Goal: Task Accomplishment & Management: Manage account settings

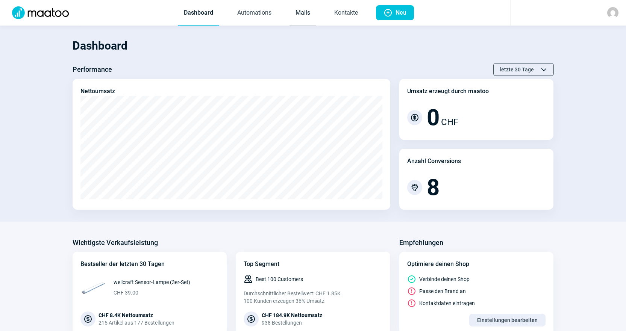
click at [301, 24] on link "Mails" at bounding box center [302, 13] width 27 height 25
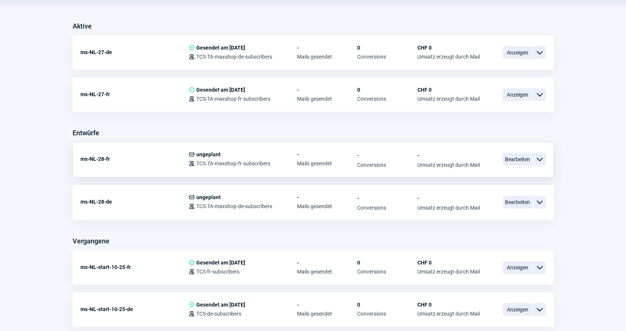
scroll to position [188, 0]
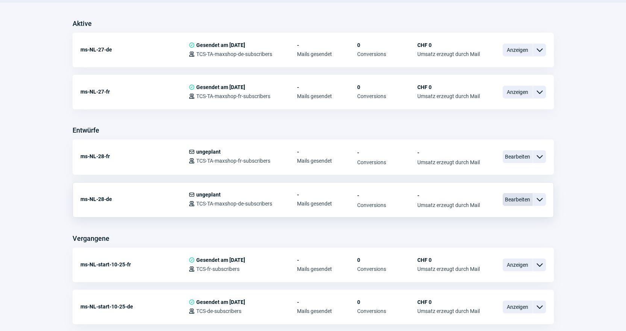
click at [527, 203] on span "Bearbeiten" at bounding box center [517, 199] width 30 height 13
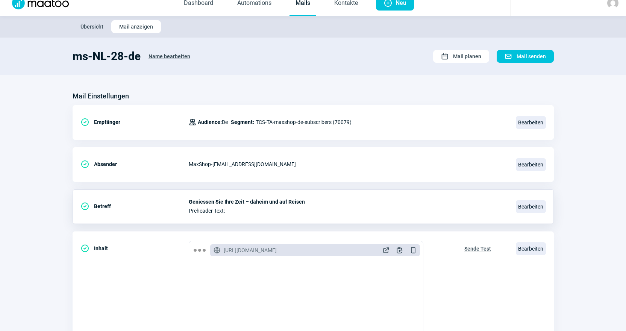
scroll to position [150, 0]
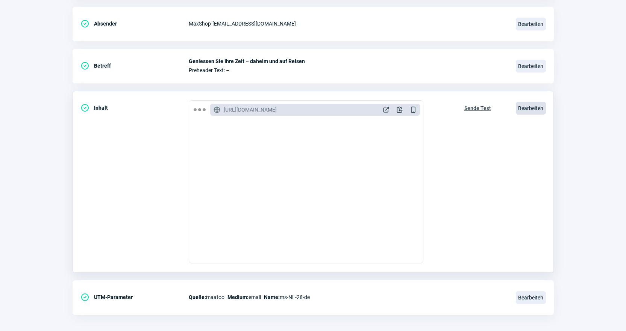
click at [530, 103] on span "Bearbeiten" at bounding box center [531, 108] width 30 height 13
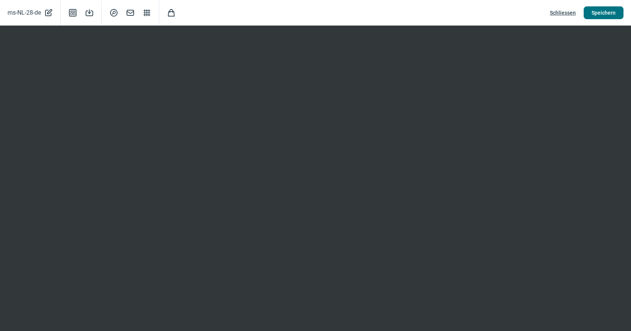
click at [600, 8] on span "Speichern" at bounding box center [604, 13] width 24 height 12
click at [565, 14] on span "Schliessen" at bounding box center [563, 13] width 26 height 12
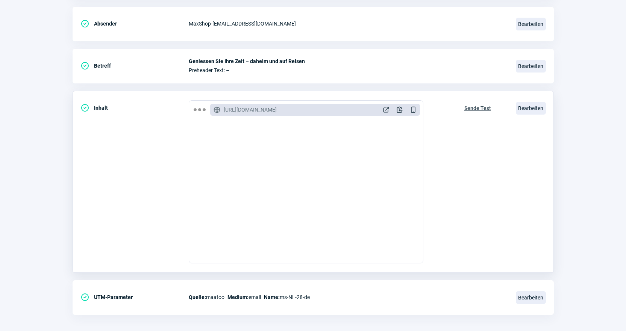
click at [478, 107] on span "Sende Test" at bounding box center [477, 108] width 27 height 12
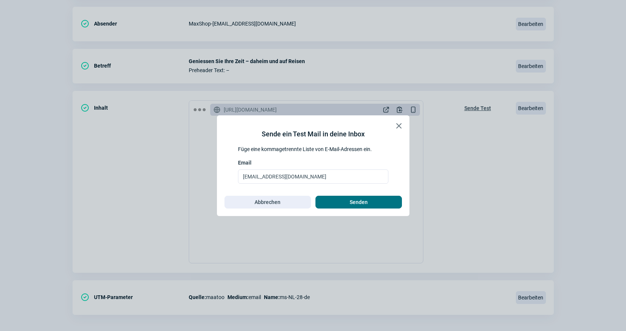
click at [390, 201] on span "Senden" at bounding box center [358, 202] width 71 height 12
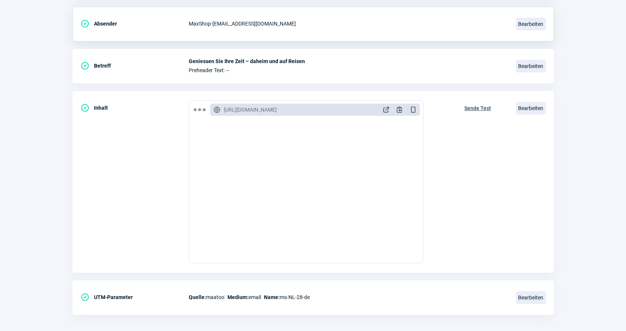
scroll to position [0, 0]
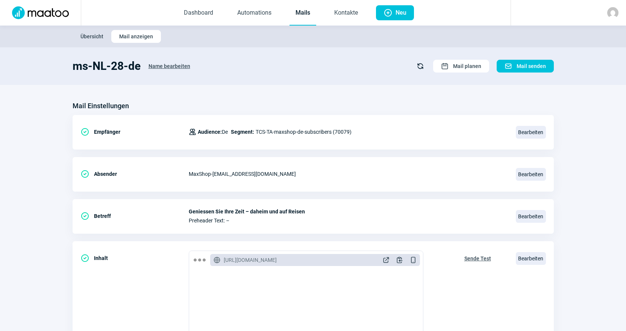
click at [298, 20] on link "Mails" at bounding box center [302, 13] width 27 height 25
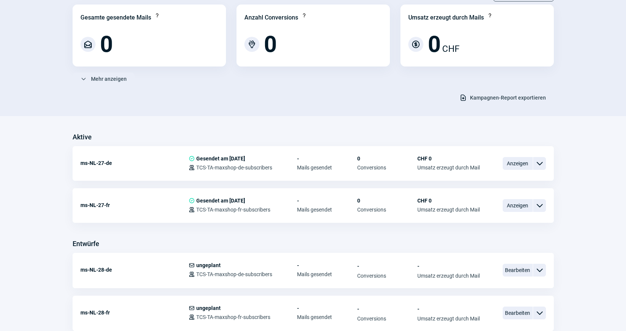
scroll to position [75, 0]
click at [518, 269] on span "Bearbeiten" at bounding box center [517, 269] width 30 height 13
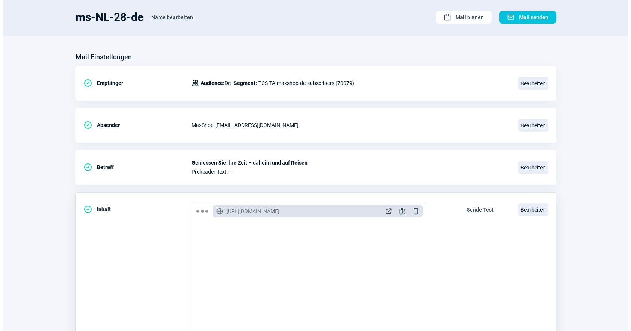
scroll to position [150, 0]
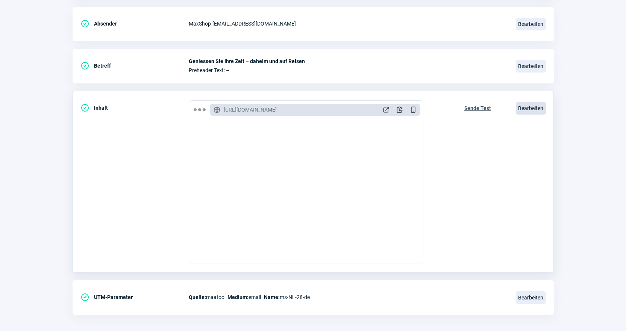
click at [530, 107] on span "Bearbeiten" at bounding box center [531, 108] width 30 height 13
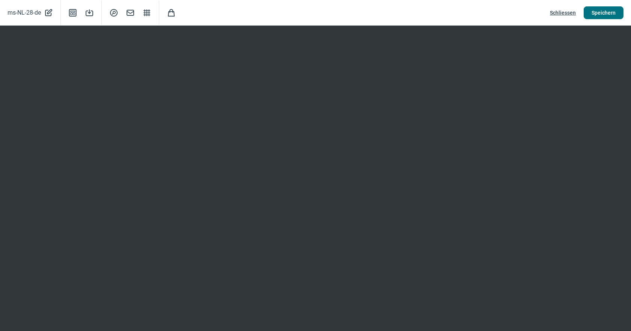
click at [608, 15] on span "Speichern" at bounding box center [604, 13] width 24 height 12
click at [567, 14] on span "Schliessen" at bounding box center [563, 13] width 26 height 12
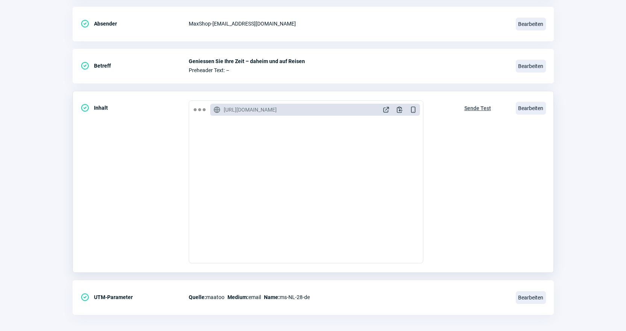
click at [467, 112] on span "Sende Test" at bounding box center [477, 108] width 27 height 12
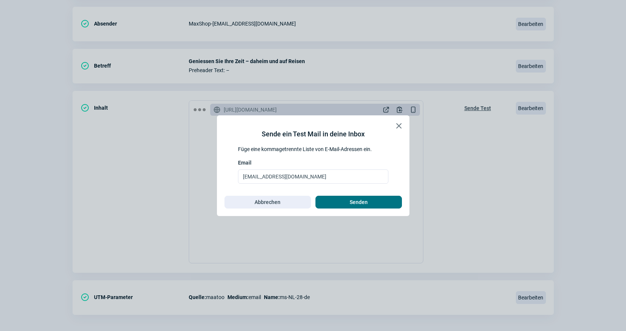
click at [379, 208] on span "Senden" at bounding box center [358, 202] width 71 height 12
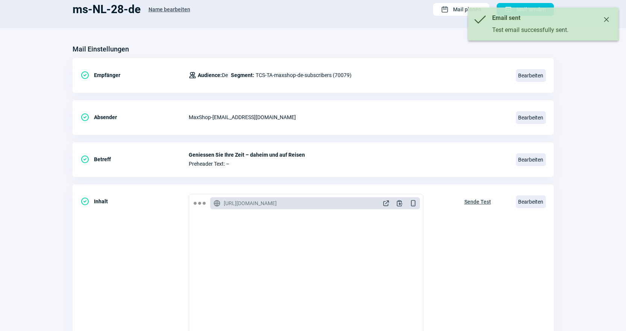
scroll to position [0, 0]
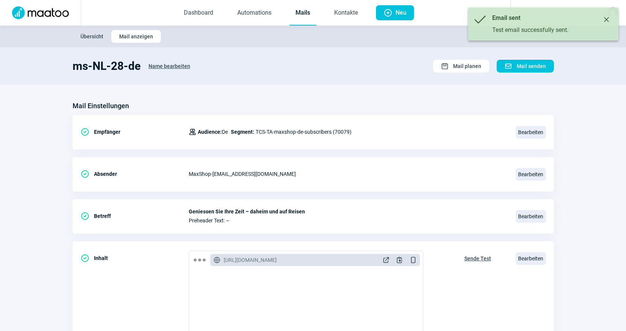
click at [302, 14] on link "Mails" at bounding box center [302, 13] width 27 height 25
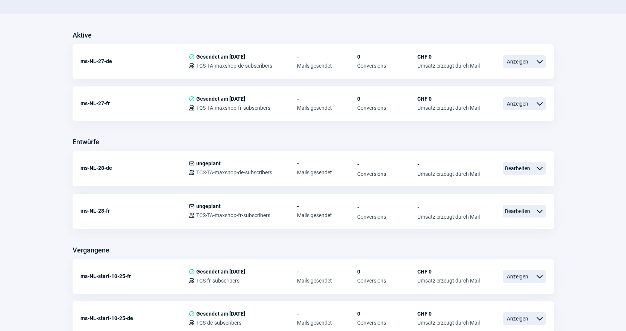
scroll to position [188, 0]
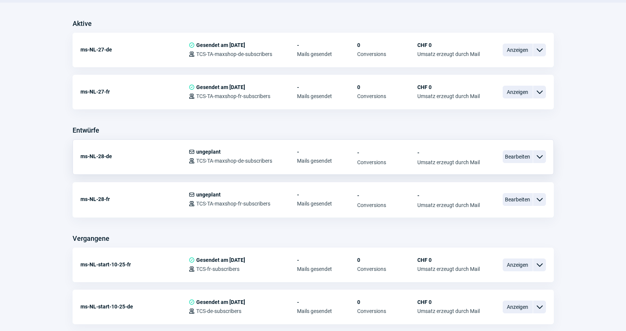
click at [537, 162] on div "ChevronDown icon" at bounding box center [539, 156] width 13 height 13
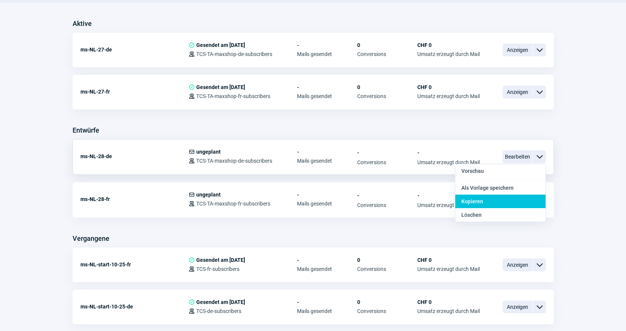
click at [516, 198] on div "Kopieren" at bounding box center [500, 202] width 90 height 14
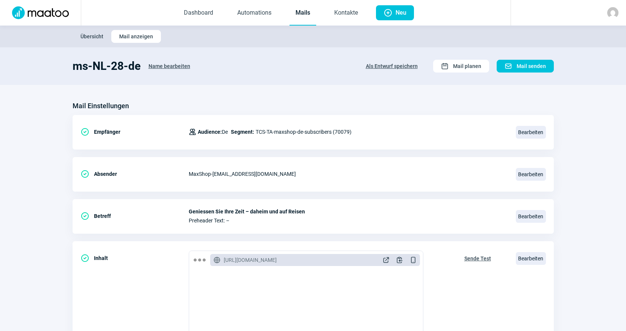
click at [158, 65] on span "Name bearbeiten" at bounding box center [169, 66] width 42 height 12
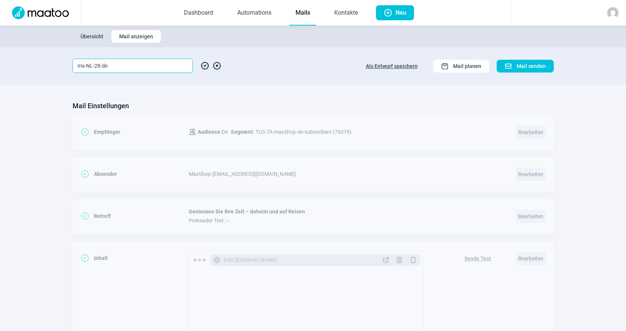
click at [100, 65] on input "ms-NL-28-de" at bounding box center [133, 66] width 120 height 14
type input "ms-NL-29-de"
click at [201, 64] on span "CheckCircle icon" at bounding box center [204, 66] width 9 height 14
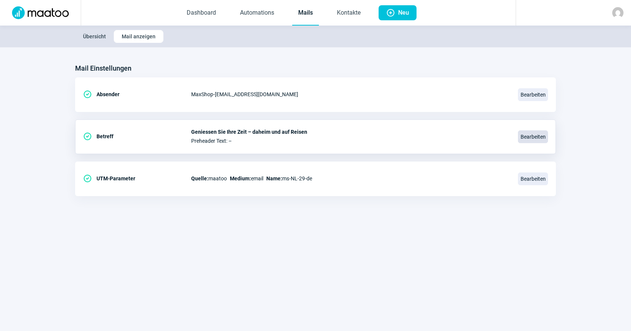
click at [531, 137] on span "Bearbeiten" at bounding box center [533, 136] width 30 height 13
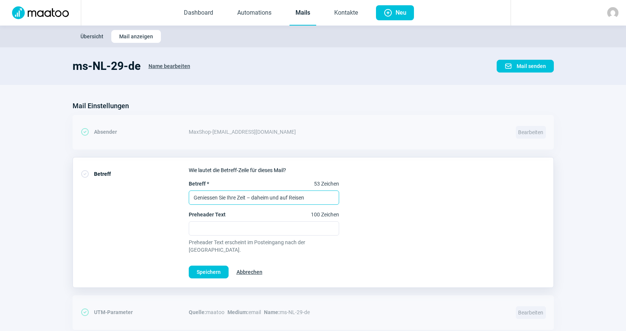
click at [225, 201] on input "Geniessen Sie Ihre Zeit – daheim und auf Reisen" at bounding box center [264, 198] width 150 height 14
paste input "Herbstputz leicht gemacht – reinigen, sortieren, vorbereiten!"
type input "Herbstputz leicht gemacht – reinigen, sortieren, vorbereiten!"
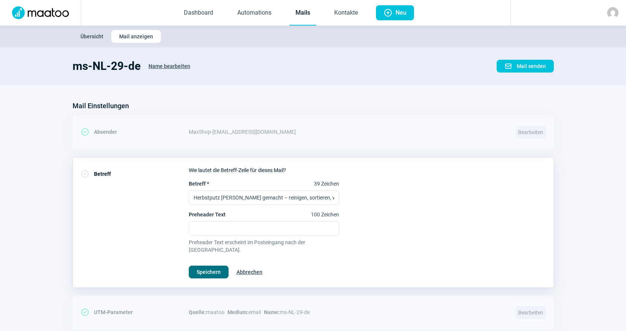
click at [204, 266] on span "Speichern" at bounding box center [209, 272] width 24 height 12
click at [304, 19] on link "Mails" at bounding box center [302, 13] width 27 height 25
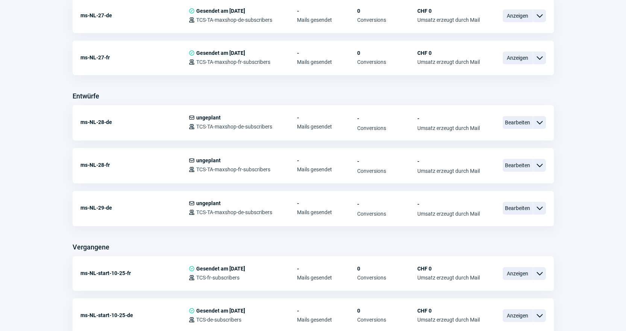
scroll to position [226, 0]
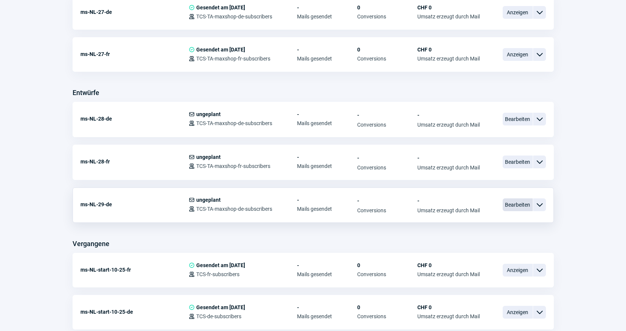
click at [524, 204] on span "Bearbeiten" at bounding box center [517, 204] width 30 height 13
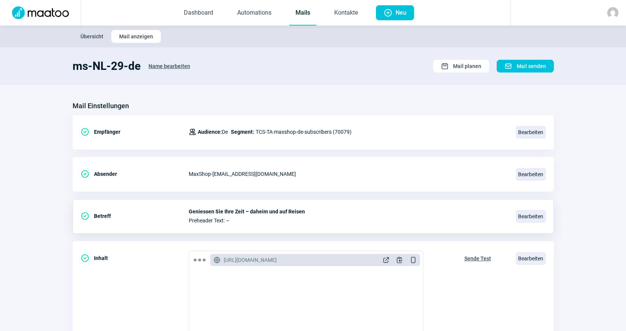
scroll to position [38, 0]
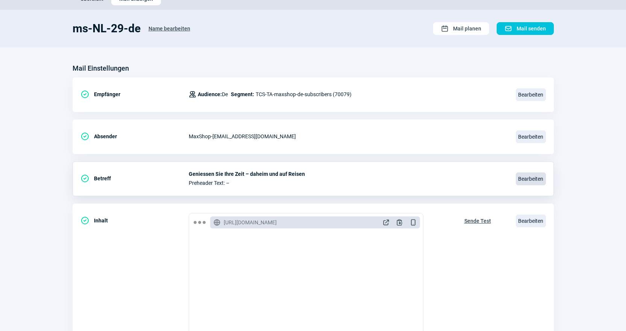
click at [536, 177] on span "Bearbeiten" at bounding box center [531, 179] width 30 height 13
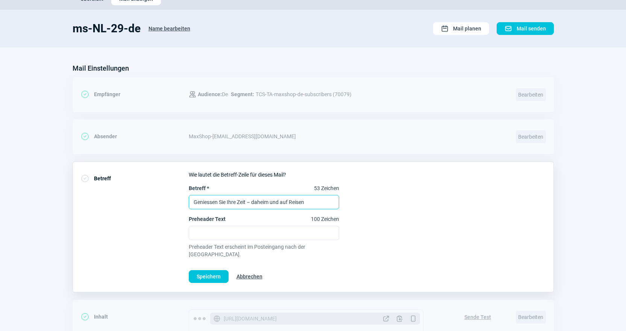
drag, startPoint x: 312, startPoint y: 204, endPoint x: 44, endPoint y: 189, distance: 268.4
click at [44, 189] on section "Mail Einstellungen CheckCircle icon Empfänger Users icon Audience: De Segment: …" at bounding box center [313, 296] width 626 height 499
paste input "Herbstputz leicht gemacht – reinigen, sortieren, vorbereiten!"
paste input "text"
type input "Herbstputz leicht gemacht – reinigen, sortieren, vorbereiten!"
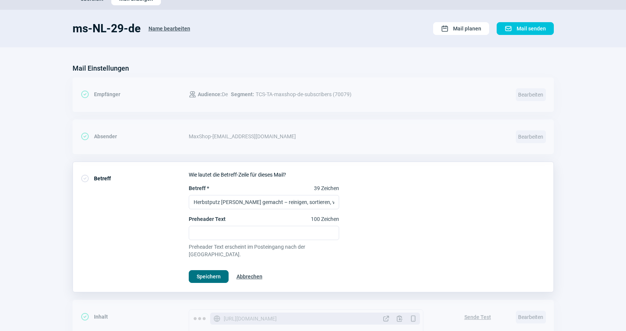
click at [209, 271] on span "Speichern" at bounding box center [209, 277] width 24 height 12
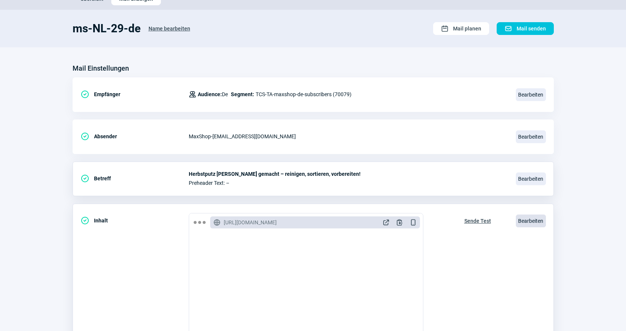
click at [538, 218] on span "Bearbeiten" at bounding box center [531, 221] width 30 height 13
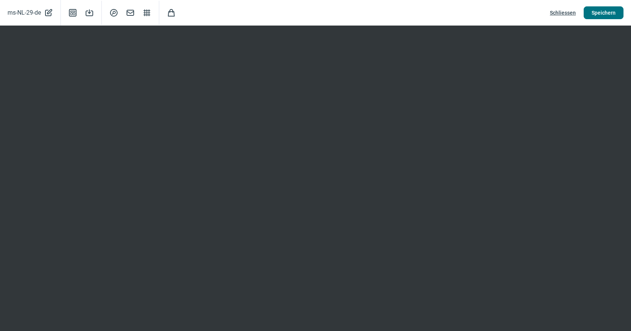
click at [603, 17] on span "Speichern" at bounding box center [604, 13] width 24 height 12
click at [609, 15] on span "Speichern" at bounding box center [604, 13] width 24 height 12
click at [605, 15] on span "Speichern" at bounding box center [604, 13] width 24 height 12
click at [566, 14] on span "Schliessen" at bounding box center [563, 13] width 26 height 12
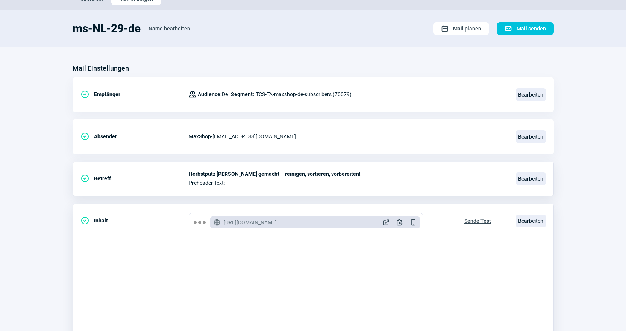
click at [480, 223] on span "Sende Test" at bounding box center [477, 221] width 27 height 12
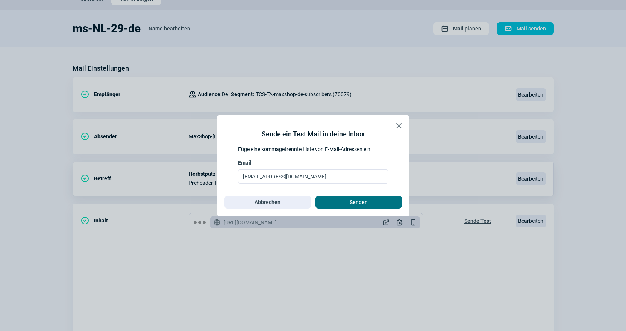
click at [376, 206] on span "Senden" at bounding box center [358, 202] width 71 height 12
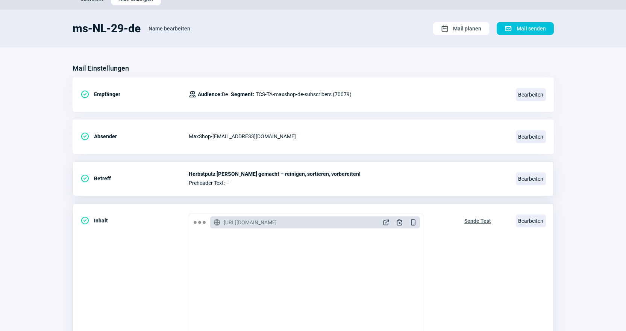
click at [476, 221] on span "Sende Test" at bounding box center [477, 221] width 27 height 12
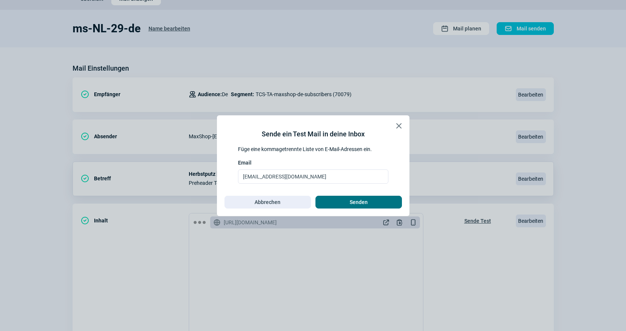
click at [377, 197] on span "Senden" at bounding box center [358, 202] width 71 height 12
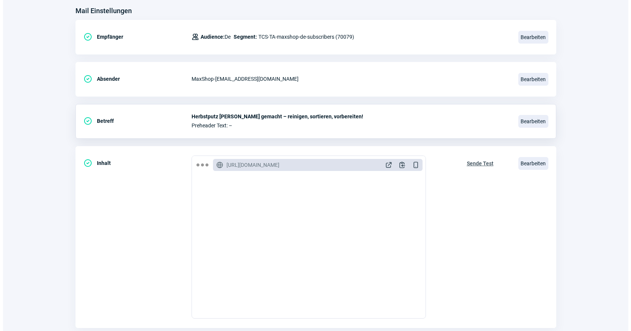
scroll to position [113, 0]
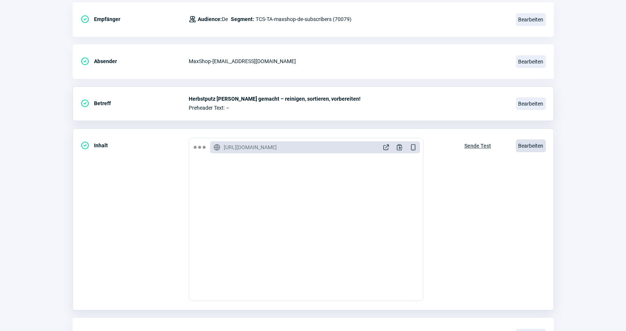
click at [530, 144] on span "Bearbeiten" at bounding box center [531, 145] width 30 height 13
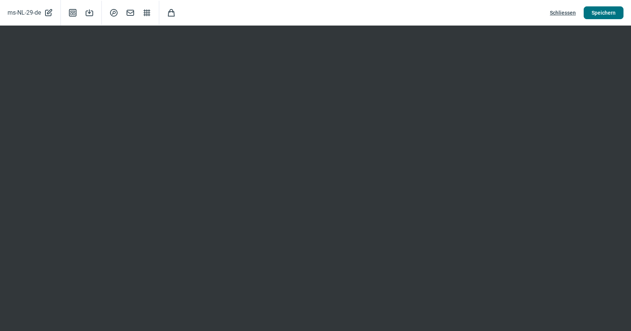
click at [607, 16] on span "Speichern" at bounding box center [604, 13] width 24 height 12
click at [565, 13] on span "Schliessen" at bounding box center [563, 13] width 26 height 12
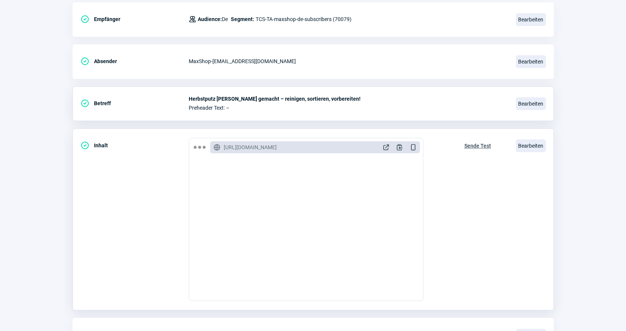
click at [475, 146] on span "Sende Test" at bounding box center [477, 146] width 27 height 12
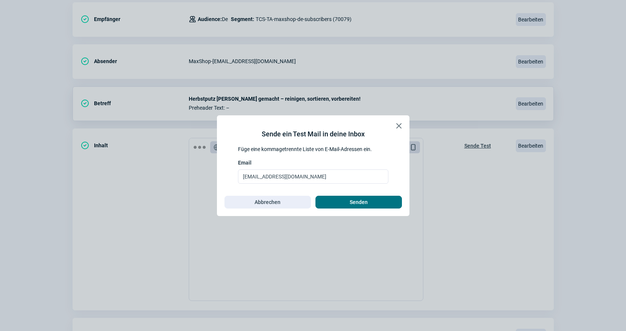
click at [372, 207] on span "Senden" at bounding box center [358, 202] width 71 height 12
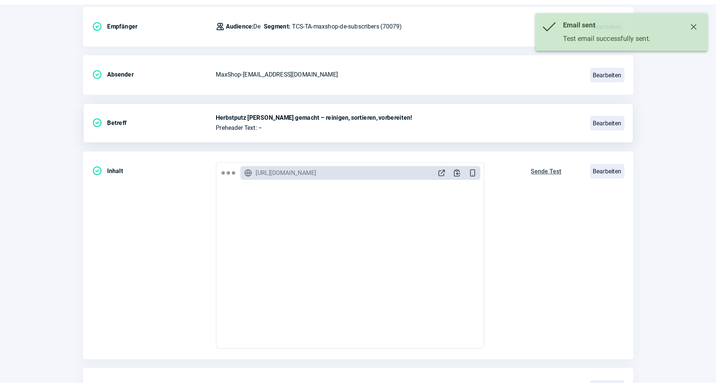
scroll to position [0, 0]
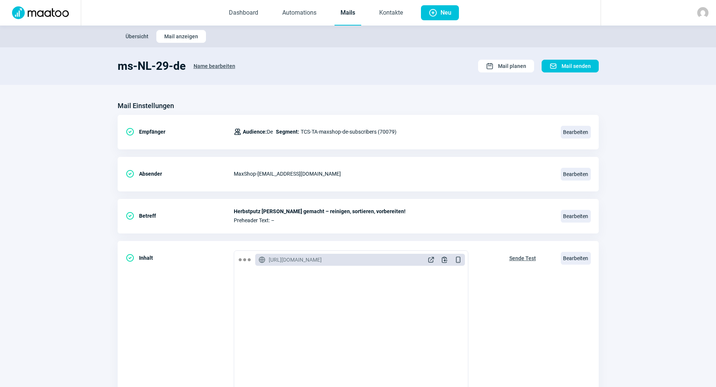
click at [358, 19] on link "Mails" at bounding box center [347, 13] width 27 height 25
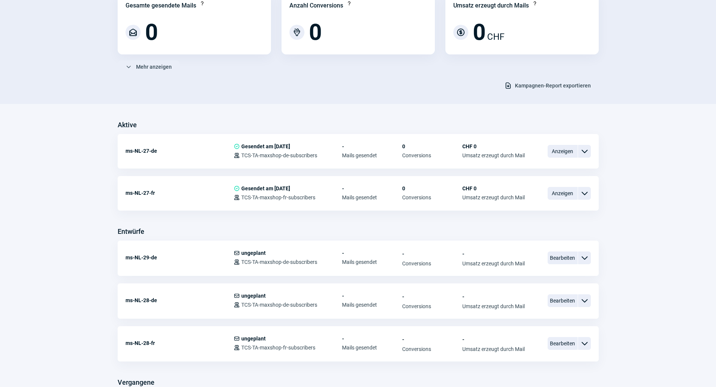
scroll to position [113, 0]
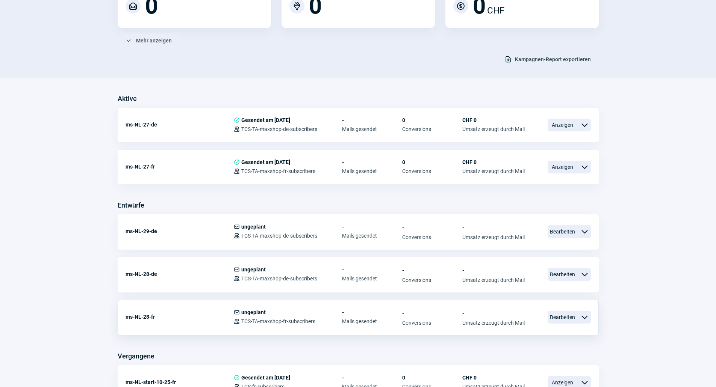
click at [583, 317] on span "ChevronDown icon" at bounding box center [584, 317] width 9 height 9
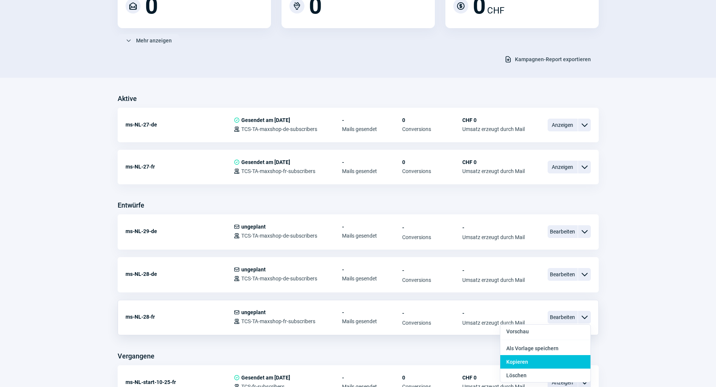
click at [563, 331] on div "Kopieren" at bounding box center [545, 363] width 90 height 14
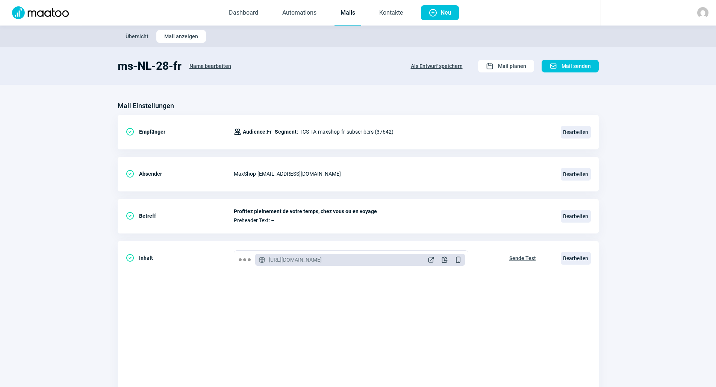
click at [193, 67] on span "Name bearbeiten" at bounding box center [210, 66] width 42 height 12
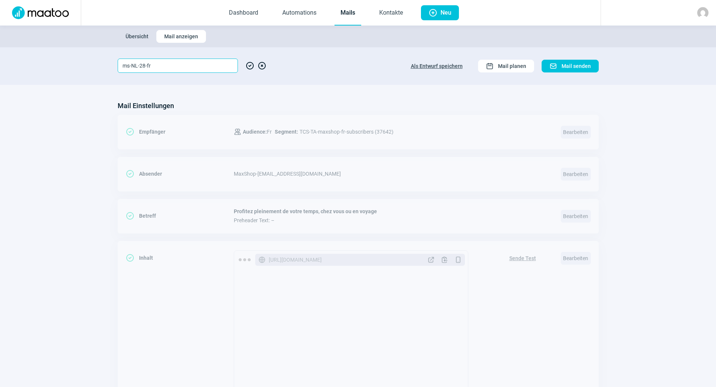
click at [142, 63] on input "ms-NL-28-fr" at bounding box center [178, 66] width 120 height 14
type input "ms-NL-29-fr"
click at [251, 67] on span "CheckCircle icon" at bounding box center [249, 66] width 9 height 14
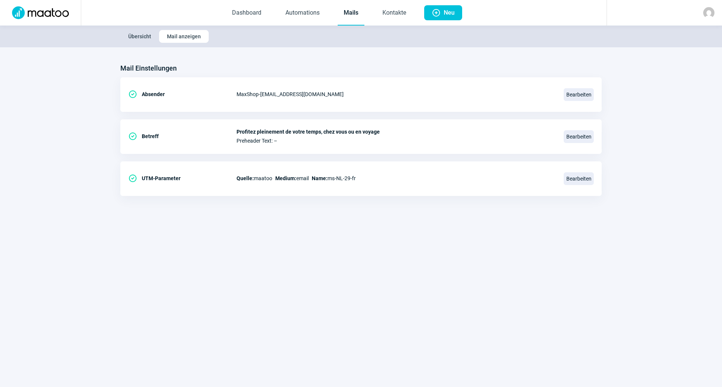
click at [348, 6] on link "Mails" at bounding box center [351, 13] width 27 height 25
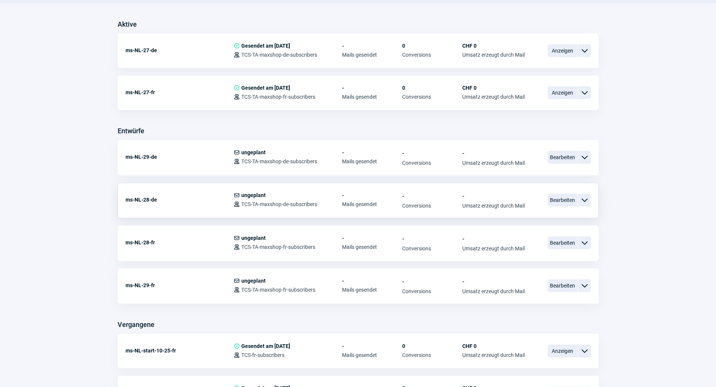
scroll to position [188, 0]
click at [559, 284] on span "Bearbeiten" at bounding box center [563, 285] width 30 height 13
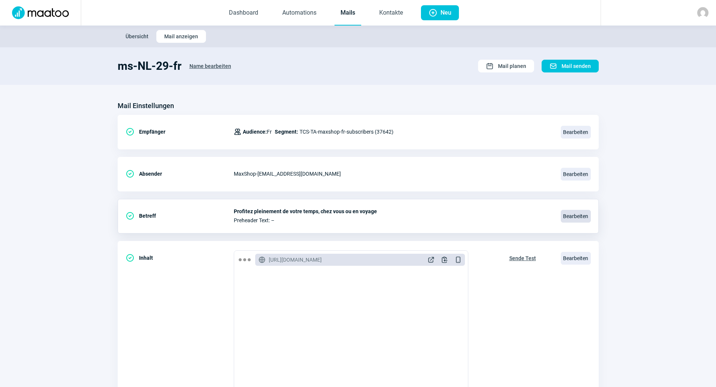
click at [571, 213] on span "Bearbeiten" at bounding box center [576, 216] width 30 height 13
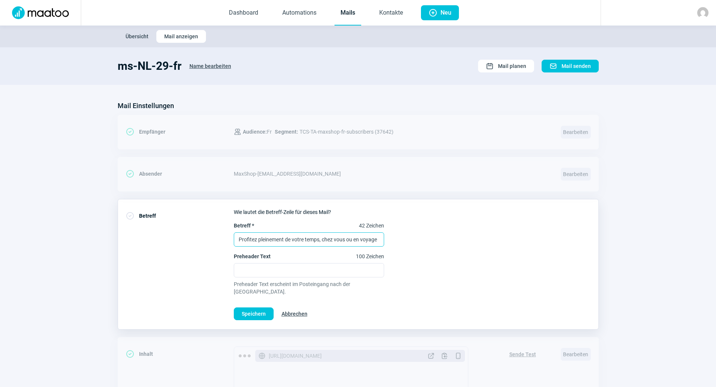
click at [302, 234] on input "Profitez pleinement de votre temps, chez vous ou en voyage" at bounding box center [309, 240] width 150 height 14
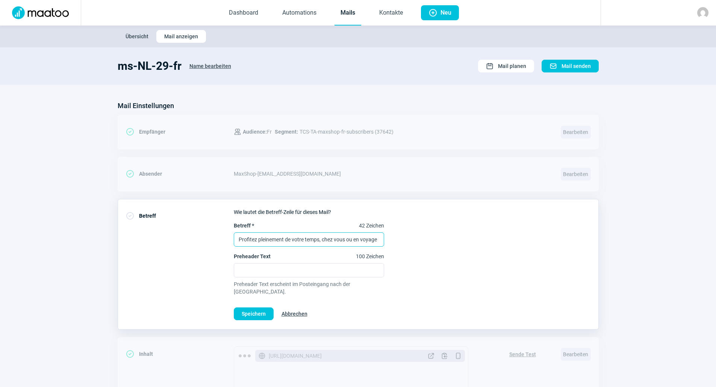
click at [302, 234] on input "Profitez pleinement de votre temps, chez vous ou en voyage" at bounding box center [309, 240] width 150 height 14
paste input "Le nettoyage d'automne en toute simplicité : nettoyer, trier, préparer!"
paste input "text"
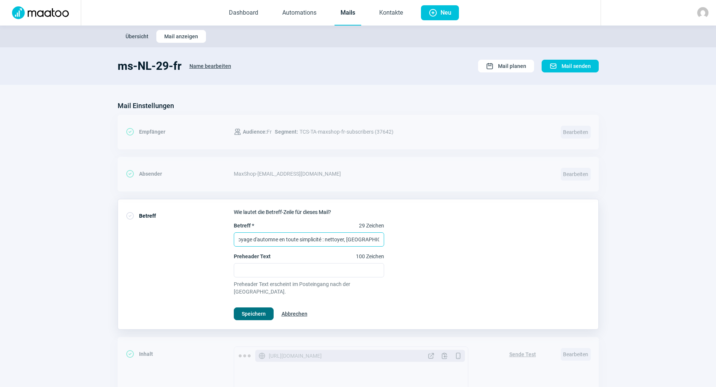
type input "Le nettoyage d'automne en toute simplicité : nettoyer, trier, préparer!"
click at [260, 308] on span "Speichern" at bounding box center [254, 314] width 24 height 12
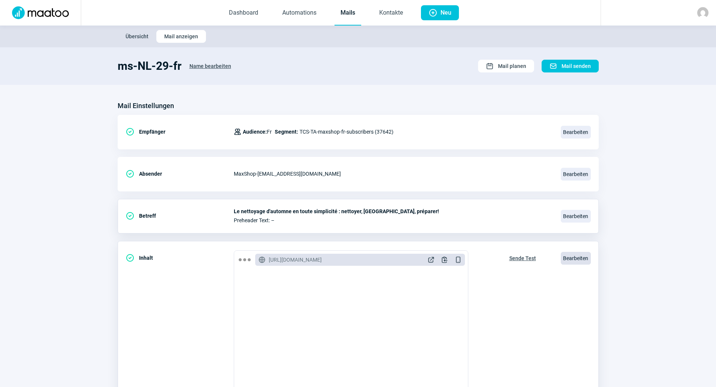
click at [574, 259] on span "Bearbeiten" at bounding box center [576, 258] width 30 height 13
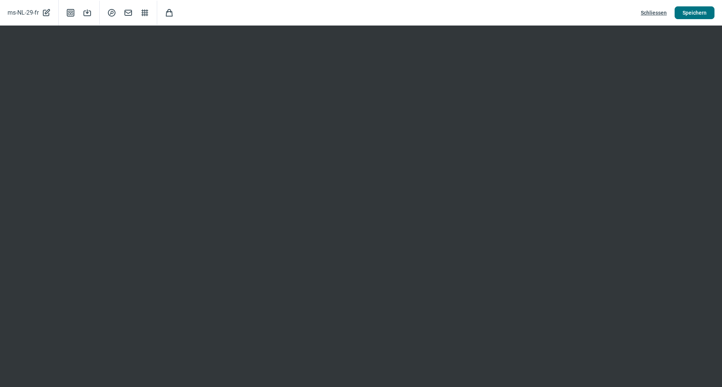
click at [631, 18] on span "Speichern" at bounding box center [694, 13] width 24 height 12
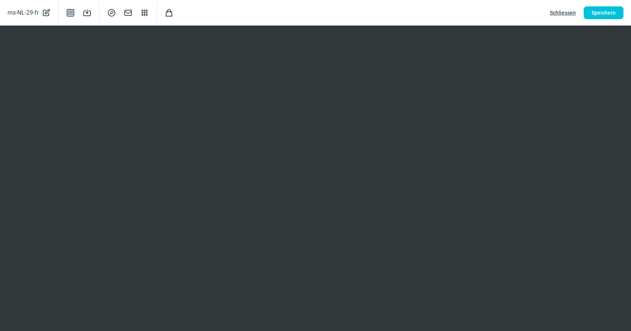
click at [570, 14] on span "Schliessen" at bounding box center [563, 13] width 26 height 12
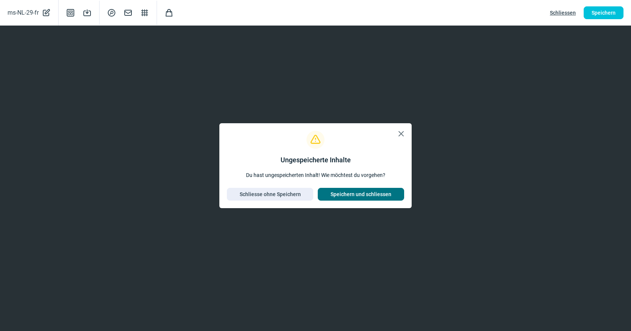
click at [374, 196] on span "Speichern und schliessen" at bounding box center [361, 194] width 61 height 12
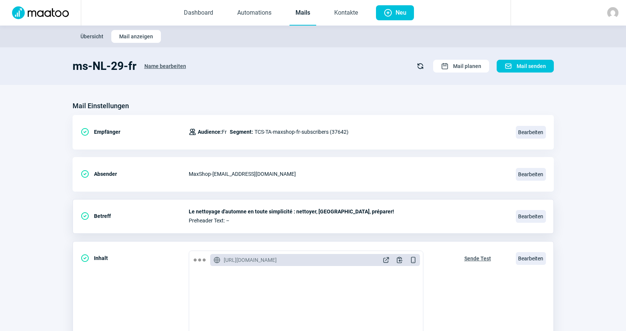
click at [474, 259] on span "Sende Test" at bounding box center [477, 259] width 27 height 12
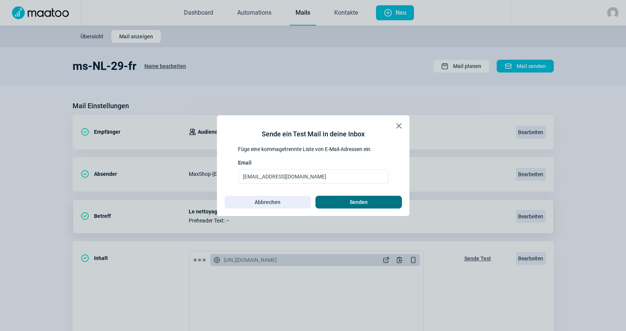
click at [377, 198] on span "Senden" at bounding box center [358, 202] width 71 height 12
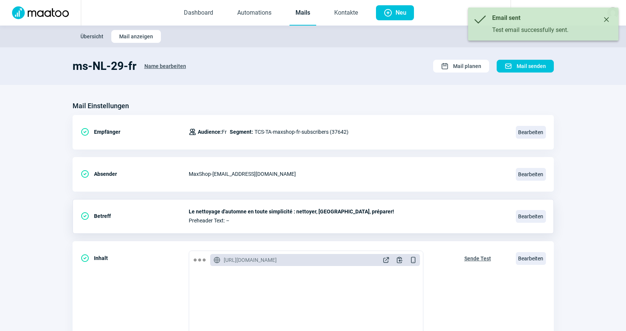
click at [301, 10] on link "Mails" at bounding box center [302, 13] width 27 height 25
